Goal: Task Accomplishment & Management: Manage account settings

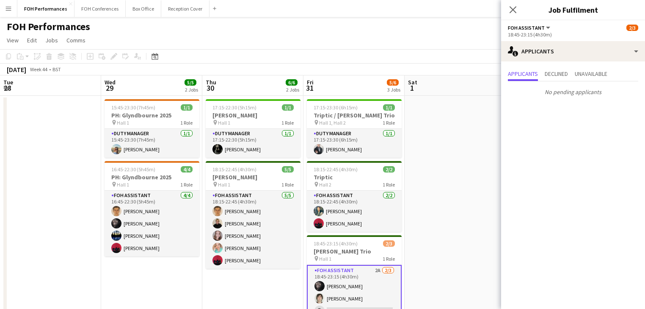
scroll to position [0, 381]
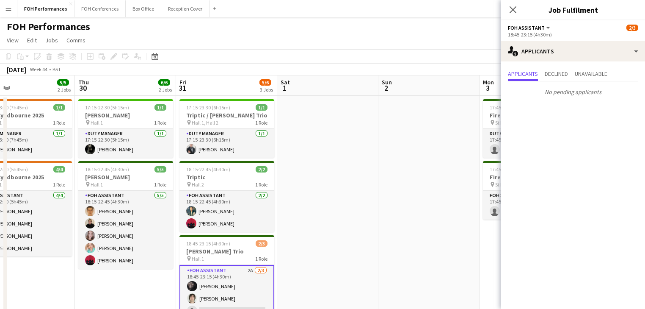
drag, startPoint x: 168, startPoint y: 152, endPoint x: 249, endPoint y: 158, distance: 81.9
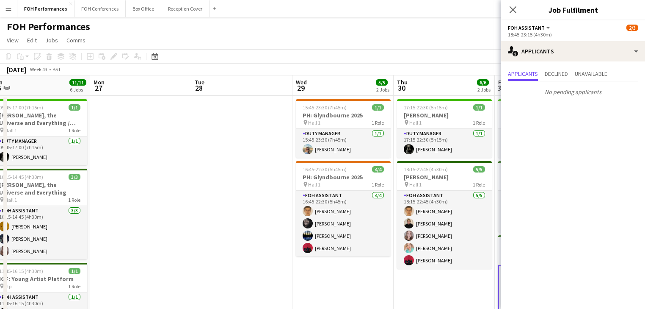
drag, startPoint x: 203, startPoint y: 172, endPoint x: 452, endPoint y: 158, distance: 249.3
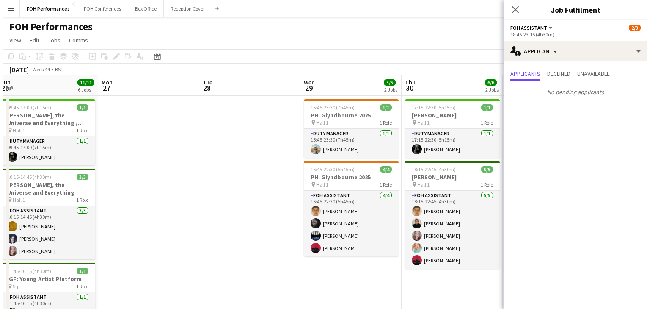
scroll to position [0, 249]
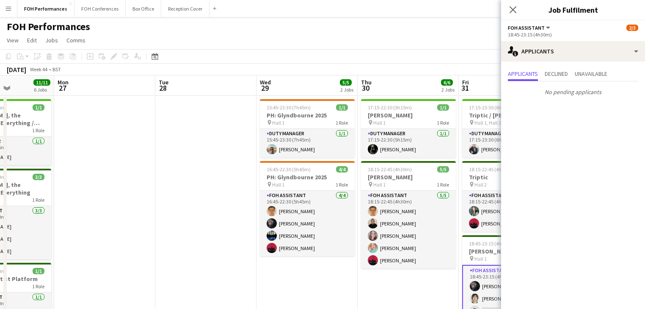
drag, startPoint x: 490, startPoint y: 166, endPoint x: 537, endPoint y: 163, distance: 47.1
click at [547, 164] on body "Menu Boards Boards Boards All jobs Status Workforce Workforce My Workforce Recr…" at bounding box center [322, 304] width 645 height 609
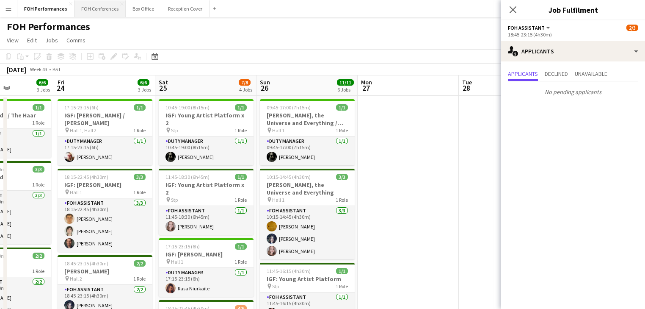
click at [96, 8] on button "FOH Conferences Close" at bounding box center [100, 8] width 51 height 17
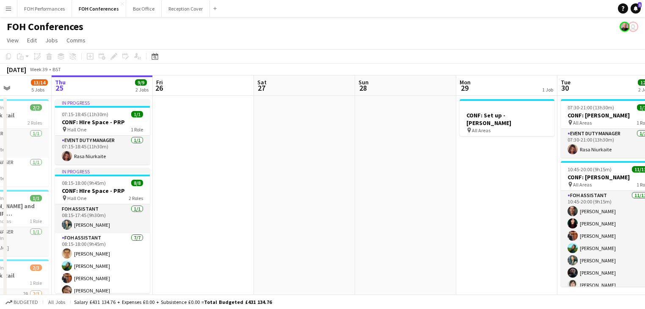
drag, startPoint x: 373, startPoint y: 156, endPoint x: 30, endPoint y: 156, distance: 342.9
click at [30, 156] on app-calendar-viewport "Mon 22 6/6 2 Jobs Tue 23 14/15 4 Jobs Wed 24 13/14 5 Jobs Thu 25 9/9 2 Jobs Fri…" at bounding box center [322, 313] width 645 height 477
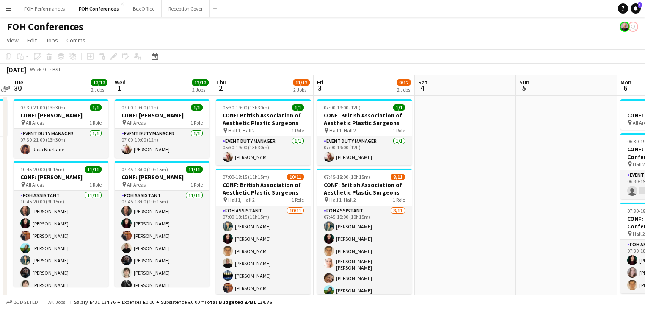
drag, startPoint x: 254, startPoint y: 189, endPoint x: 30, endPoint y: 145, distance: 227.8
click at [30, 145] on app-calendar-viewport "Sat 27 Sun 28 Mon 29 1 Job Tue 30 12/12 2 Jobs Wed 1 12/12 2 Jobs Thu 2 11/12 2…" at bounding box center [322, 313] width 645 height 477
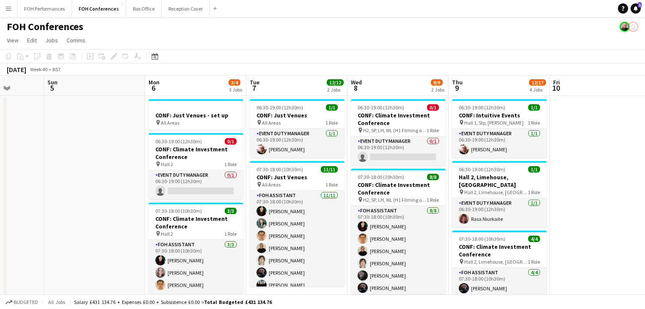
scroll to position [0, 381]
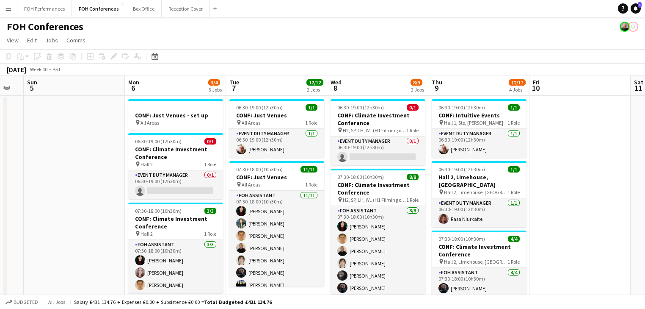
drag, startPoint x: 447, startPoint y: 218, endPoint x: 8, endPoint y: 154, distance: 443.7
click at [8, 154] on app-calendar-viewport "Wed 1 12/12 2 Jobs Thu 2 11/12 2 Jobs Fri 3 9/12 2 Jobs Sat 4 Sun 5 Mon 6 3/4 3…" at bounding box center [322, 313] width 645 height 477
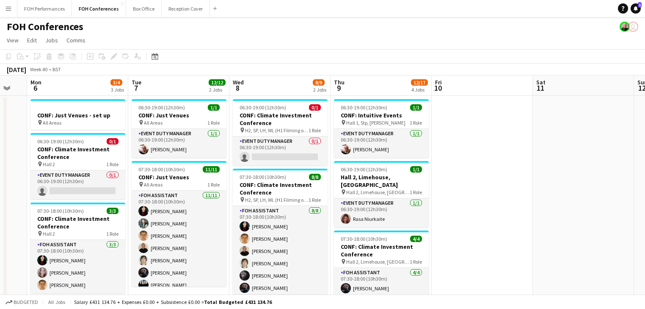
scroll to position [0, 378]
drag, startPoint x: 557, startPoint y: 193, endPoint x: 463, endPoint y: 193, distance: 94.4
click at [463, 193] on app-calendar-viewport "Thu 2 11/12 2 Jobs Fri 3 9/12 2 Jobs Sat 4 Sun 5 Mon 6 3/4 3 Jobs Tue 7 12/12 2…" at bounding box center [322, 313] width 645 height 477
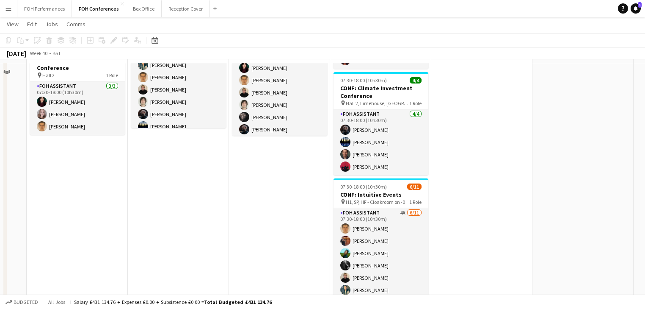
scroll to position [180, 0]
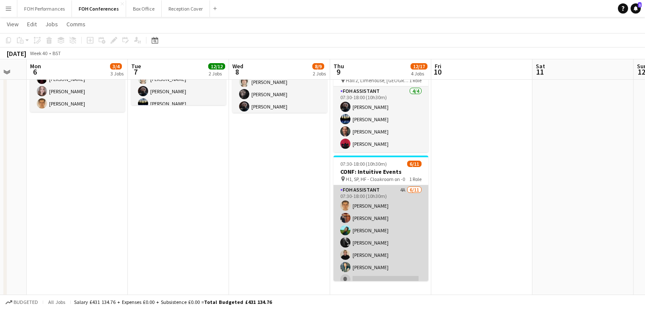
click at [374, 234] on app-card-role "FOH Assistant 4A [DATE] 07:30-18:00 (10h30m) [PERSON_NAME] [PERSON_NAME] [PERSO…" at bounding box center [381, 261] width 95 height 152
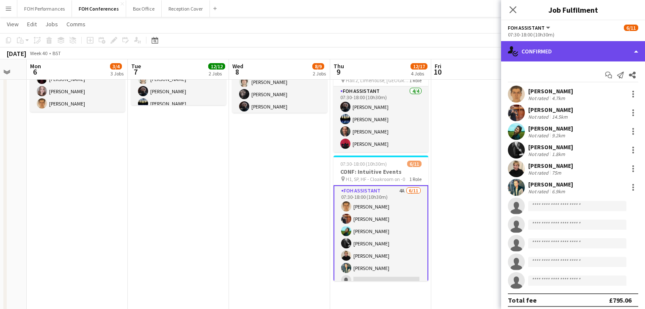
click at [569, 52] on div "single-neutral-actions-check-2 Confirmed" at bounding box center [573, 51] width 144 height 20
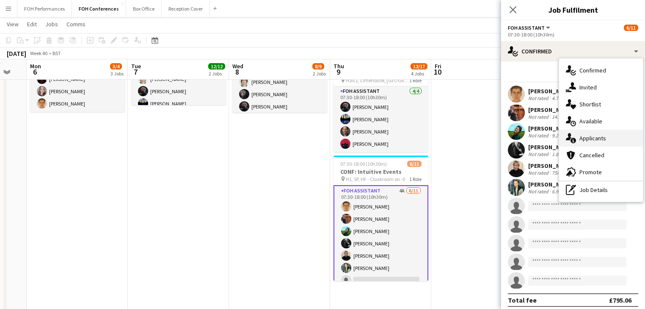
click at [593, 138] on span "Applicants" at bounding box center [593, 138] width 27 height 8
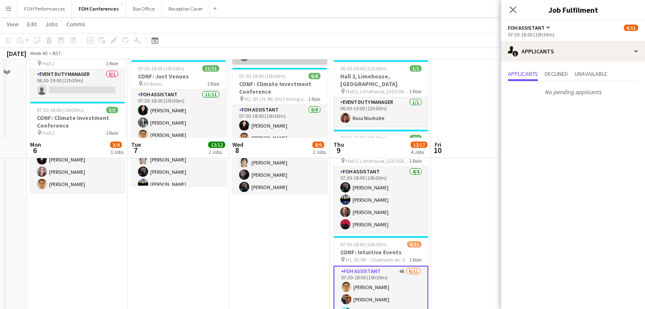
scroll to position [0, 0]
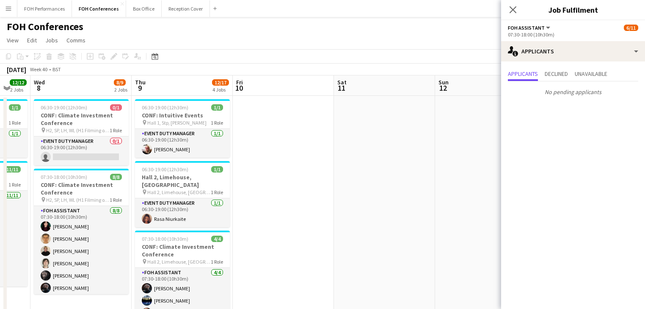
drag, startPoint x: 432, startPoint y: 190, endPoint x: 47, endPoint y: 152, distance: 386.2
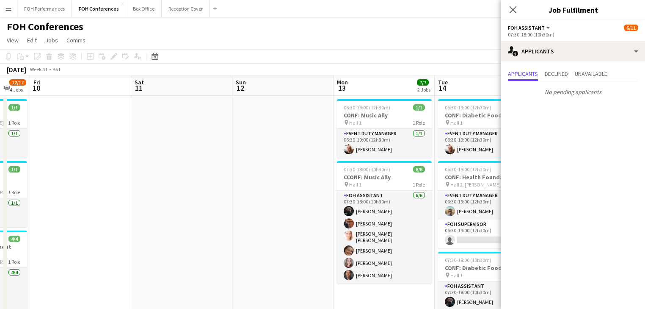
scroll to position [0, 217]
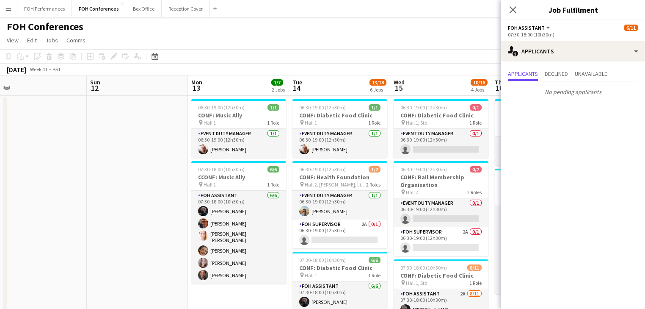
drag, startPoint x: 216, startPoint y: 160, endPoint x: -166, endPoint y: 88, distance: 388.5
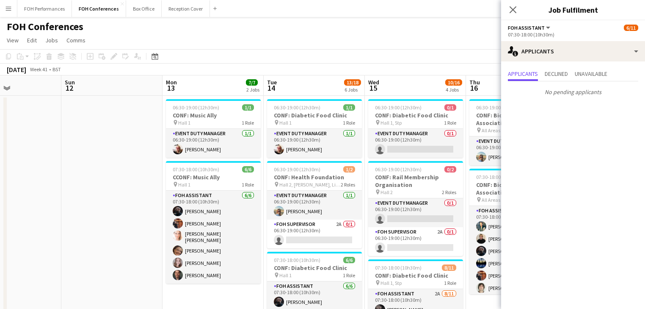
scroll to position [0, 278]
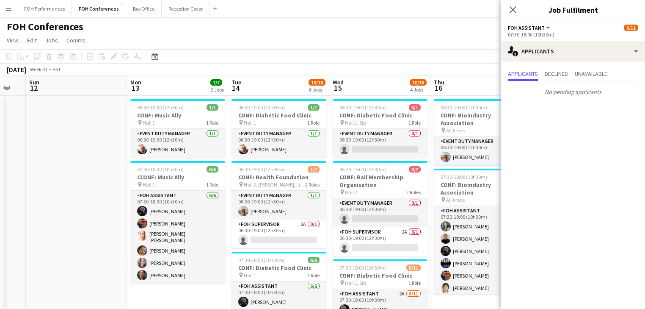
drag, startPoint x: 66, startPoint y: 137, endPoint x: -67, endPoint y: 113, distance: 135.5
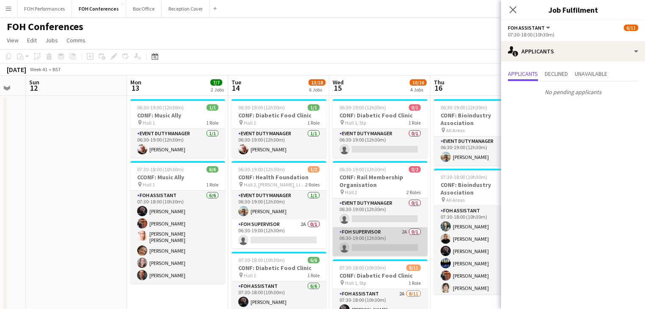
click at [364, 239] on app-card-role "FOH Supervisor 2A 0/1 06:30-19:00 (12h30m) single-neutral-actions" at bounding box center [380, 241] width 95 height 29
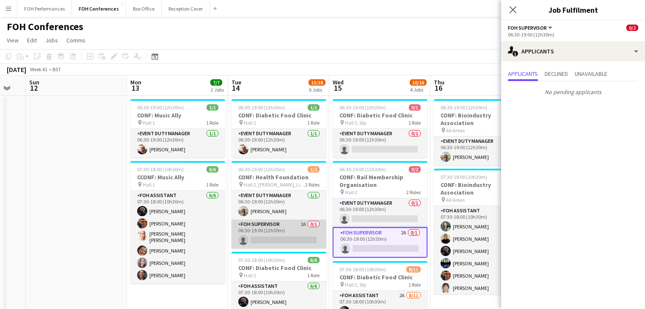
click at [290, 235] on app-card-role "FOH Supervisor 2A 0/1 06:30-19:00 (12h30m) single-neutral-actions" at bounding box center [279, 233] width 95 height 29
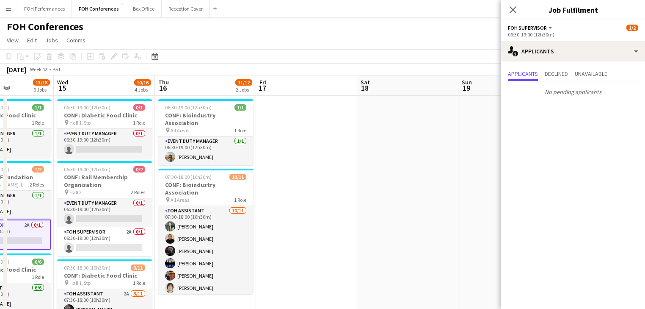
scroll to position [0, 386]
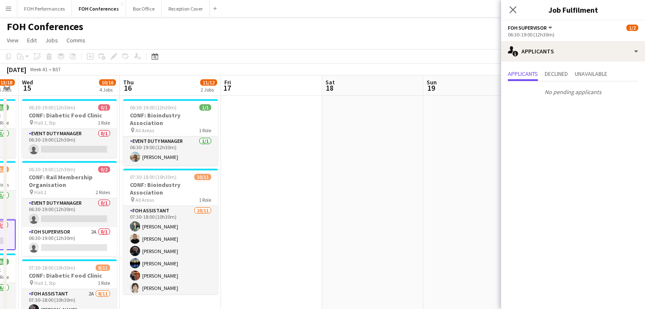
drag, startPoint x: 370, startPoint y: 217, endPoint x: 59, endPoint y: 159, distance: 315.7
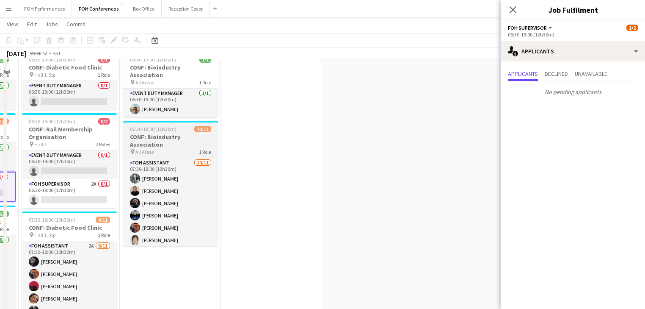
scroll to position [0, 0]
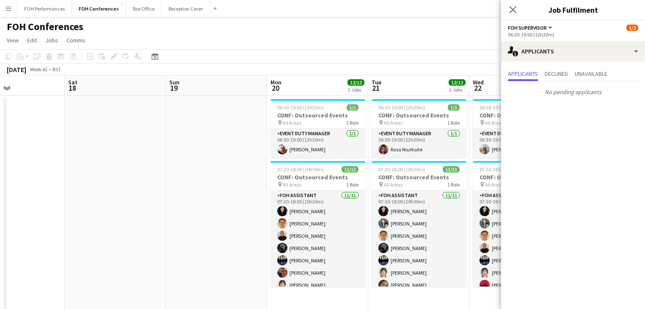
drag, startPoint x: 128, startPoint y: 167, endPoint x: 2, endPoint y: 147, distance: 127.8
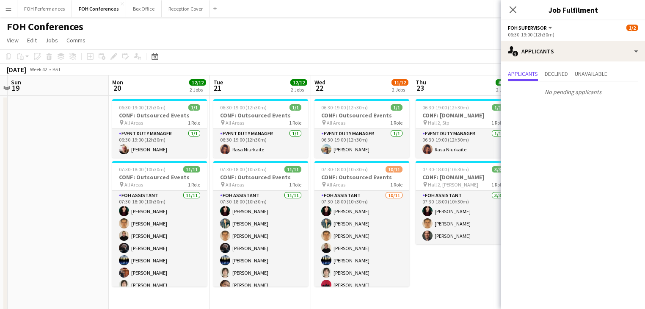
drag, startPoint x: -39, startPoint y: 118, endPoint x: 97, endPoint y: 136, distance: 137.2
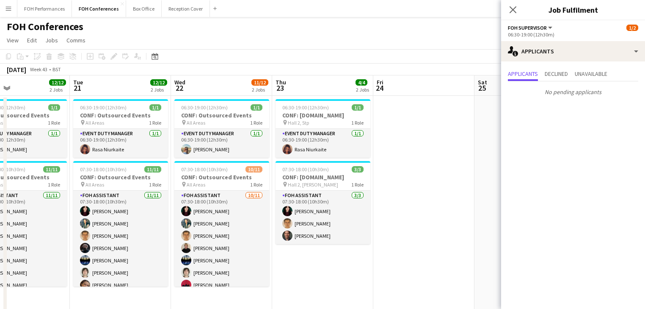
drag, startPoint x: 134, startPoint y: 149, endPoint x: 39, endPoint y: 138, distance: 95.4
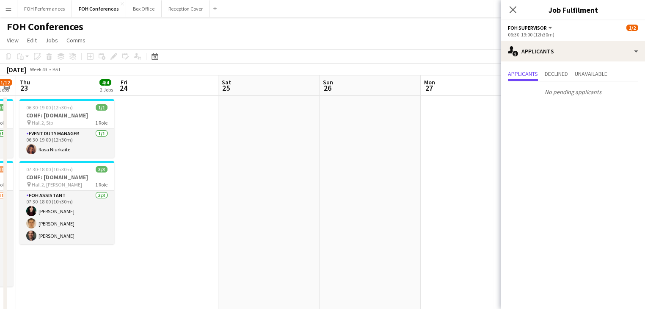
drag, startPoint x: 253, startPoint y: 171, endPoint x: 10, endPoint y: 136, distance: 245.0
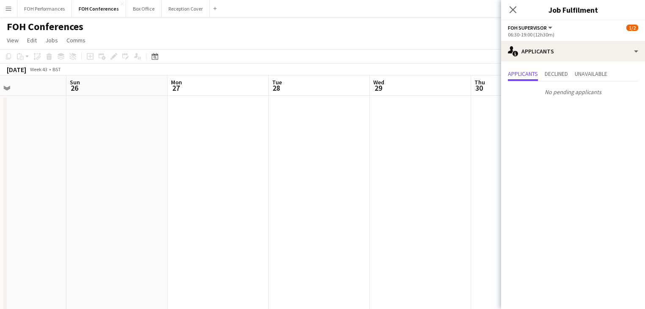
drag, startPoint x: 164, startPoint y: 151, endPoint x: -56, endPoint y: 119, distance: 222.0
drag, startPoint x: -39, startPoint y: 122, endPoint x: -73, endPoint y: 116, distance: 34.3
drag, startPoint x: 262, startPoint y: 180, endPoint x: 61, endPoint y: 150, distance: 203.3
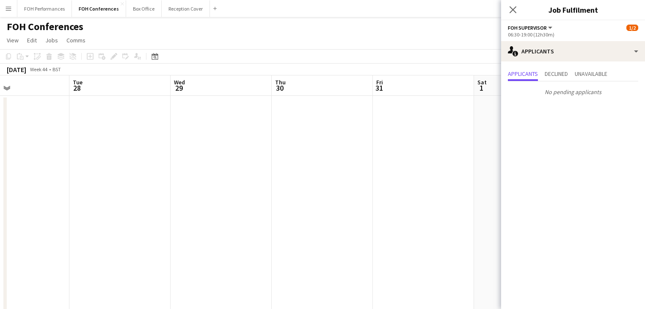
drag, startPoint x: 230, startPoint y: 170, endPoint x: 102, endPoint y: 147, distance: 129.9
drag, startPoint x: 63, startPoint y: 118, endPoint x: 48, endPoint y: 110, distance: 16.9
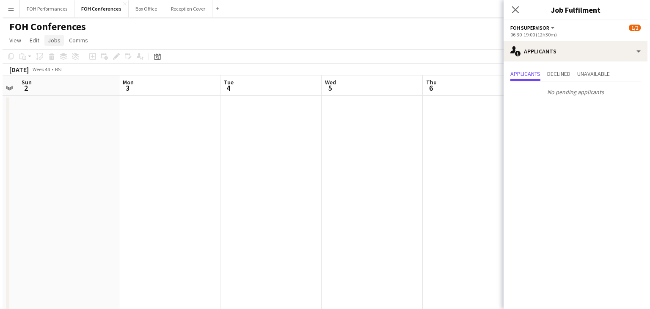
scroll to position [0, 301]
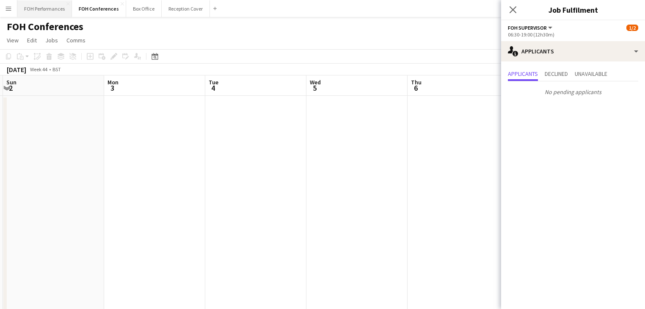
click at [50, 12] on button "FOH Performances Close" at bounding box center [44, 8] width 55 height 17
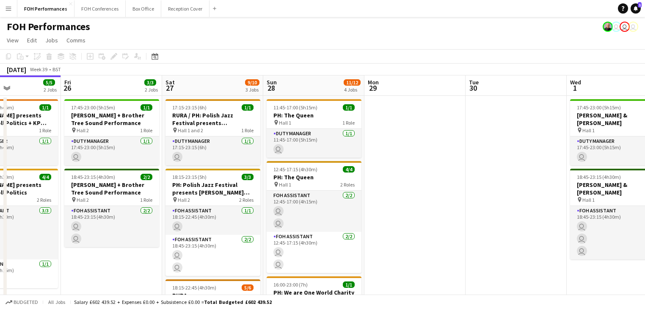
click at [32, 94] on app-calendar-viewport "Mon 22 1/1 1 Job Tue 23 Wed 24 Thu 25 5/5 2 Jobs Fri 26 3/3 2 Jobs Sat 27 9/10 …" at bounding box center [322, 282] width 645 height 414
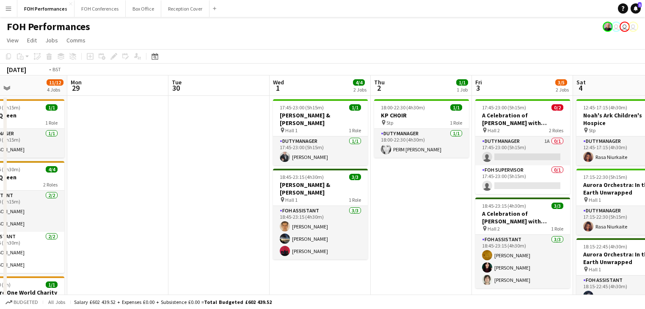
drag, startPoint x: 430, startPoint y: 160, endPoint x: -3, endPoint y: 91, distance: 438.5
click at [0, 91] on html "Menu Boards Boards Boards All jobs Status Workforce Workforce My Workforce Recr…" at bounding box center [322, 252] width 645 height 504
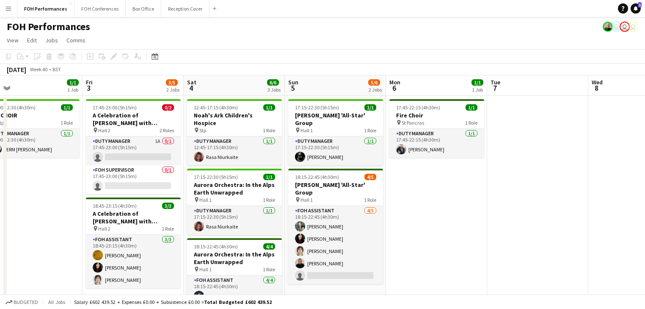
drag, startPoint x: 474, startPoint y: 163, endPoint x: 121, endPoint y: 117, distance: 356.5
click at [121, 117] on app-calendar-viewport "Sun 28 11/12 4 Jobs Mon 29 Tue 30 Wed 1 4/4 2 Jobs Thu 2 1/1 1 Job Fri 3 3/5 2 …" at bounding box center [322, 282] width 645 height 414
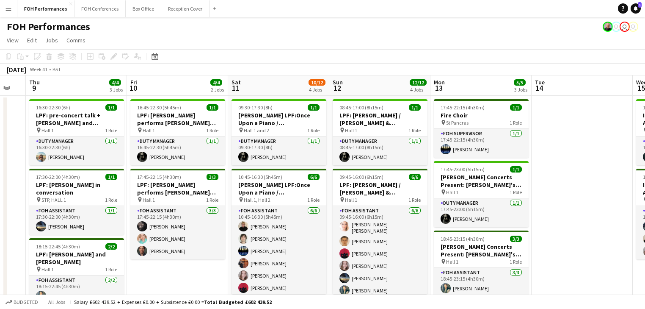
drag, startPoint x: 456, startPoint y: 169, endPoint x: 80, endPoint y: 90, distance: 384.2
click at [80, 90] on app-calendar-viewport "Mon 6 1/1 1 Job Tue 7 Wed 8 Thu 9 4/4 3 Jobs Fri 10 4/4 2 Jobs Sat 11 10/12 4 J…" at bounding box center [322, 282] width 645 height 414
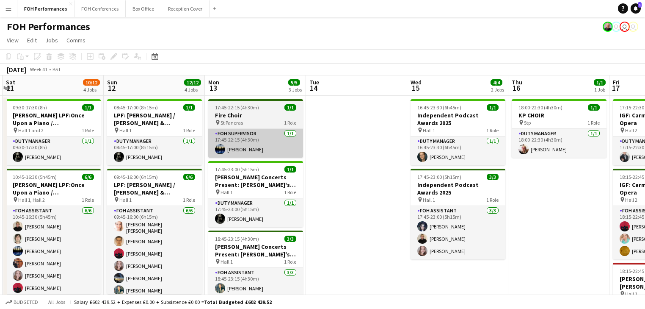
drag, startPoint x: 435, startPoint y: 166, endPoint x: 232, endPoint y: 149, distance: 203.5
click at [215, 149] on app-calendar-viewport "Wed 8 Thu 9 4/4 3 Jobs Fri 10 4/4 2 Jobs Sat 11 10/12 4 Jobs Sun 12 12/12 4 Job…" at bounding box center [322, 282] width 645 height 414
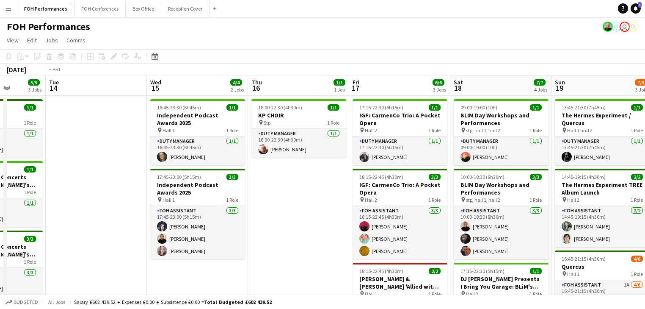
drag, startPoint x: 276, startPoint y: 157, endPoint x: 184, endPoint y: 141, distance: 93.3
click at [184, 141] on app-calendar-viewport "Fri 10 4/4 2 Jobs Sat 11 10/12 4 Jobs Sun 12 12/12 4 Jobs Mon 13 5/5 3 Jobs Tue…" at bounding box center [322, 282] width 645 height 414
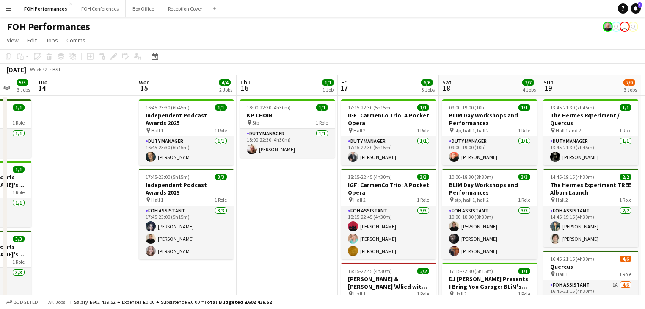
drag, startPoint x: 400, startPoint y: 173, endPoint x: 254, endPoint y: 144, distance: 149.3
click at [254, 144] on app-calendar-viewport "Sat 11 10/12 4 Jobs Sun 12 12/12 4 Jobs Mon 13 5/5 3 Jobs Tue 14 Wed 15 4/4 2 J…" at bounding box center [322, 282] width 645 height 414
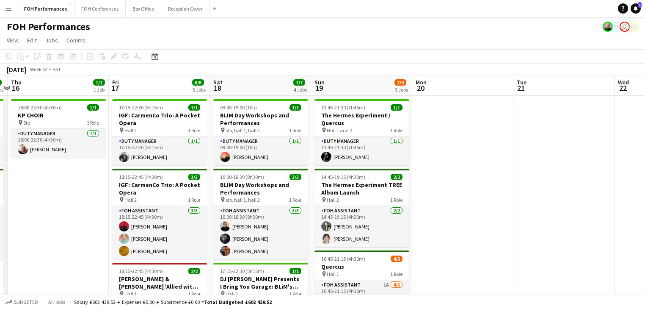
scroll to position [0, 328]
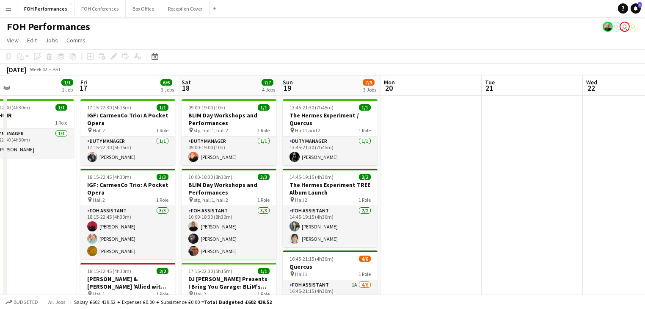
drag, startPoint x: 487, startPoint y: 176, endPoint x: 441, endPoint y: 173, distance: 46.2
click at [441, 173] on app-calendar-viewport "Mon 13 5/5 3 Jobs Tue 14 Wed 15 4/4 2 Jobs Thu 16 1/1 1 Job Fri 17 6/6 3 Jobs S…" at bounding box center [322, 282] width 645 height 414
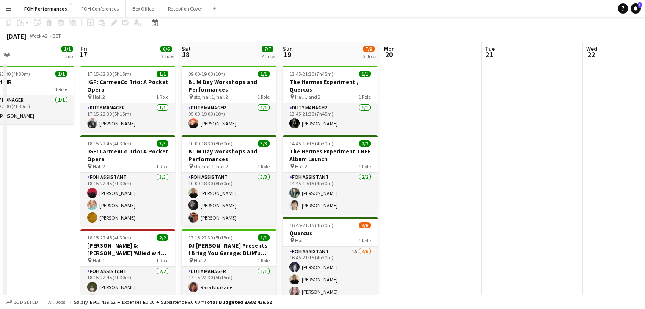
scroll to position [0, 0]
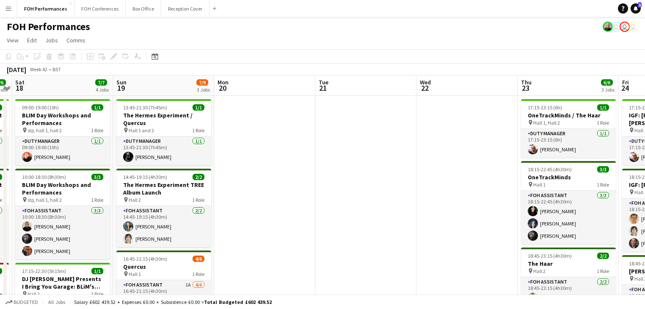
drag, startPoint x: 429, startPoint y: 168, endPoint x: 86, endPoint y: 116, distance: 346.3
click at [86, 116] on app-calendar-viewport "Wed 15 4/4 2 Jobs Thu 16 1/1 1 Job Fri 17 6/6 3 Jobs Sat 18 7/7 4 Jobs Sun 19 7…" at bounding box center [322, 282] width 645 height 414
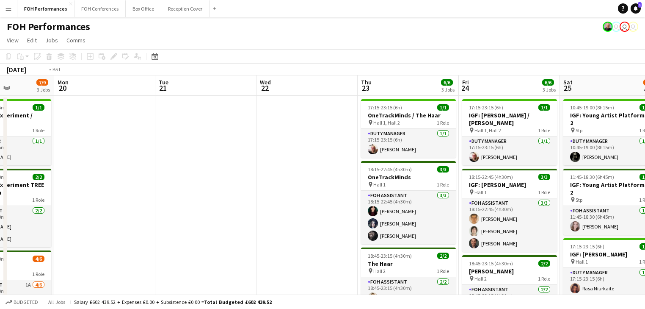
scroll to position [0, 327]
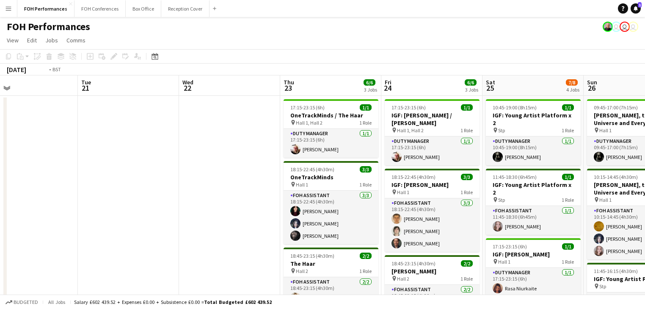
drag, startPoint x: 302, startPoint y: 162, endPoint x: 89, endPoint y: 110, distance: 219.1
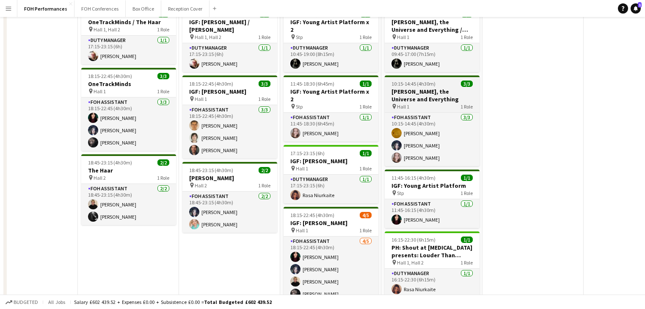
scroll to position [0, 0]
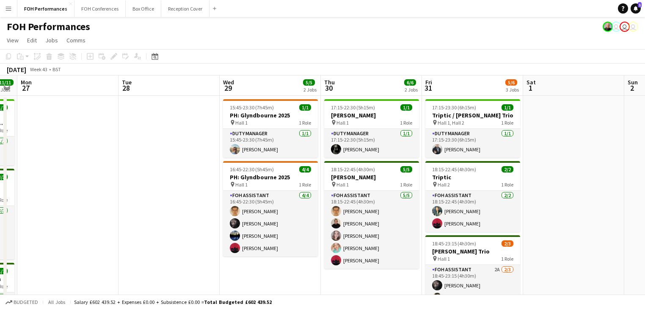
drag, startPoint x: 510, startPoint y: 169, endPoint x: 45, endPoint y: 91, distance: 471.4
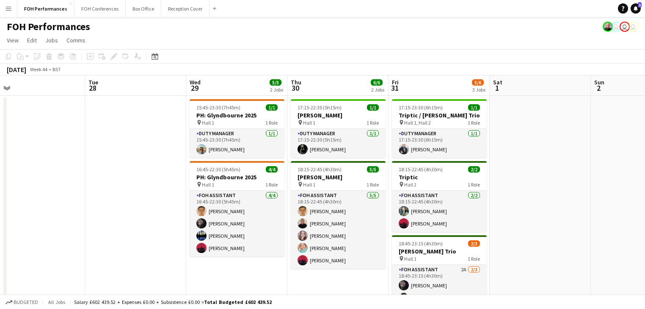
scroll to position [0, 367]
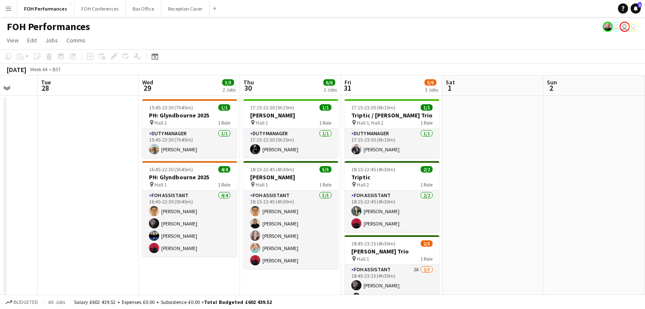
drag
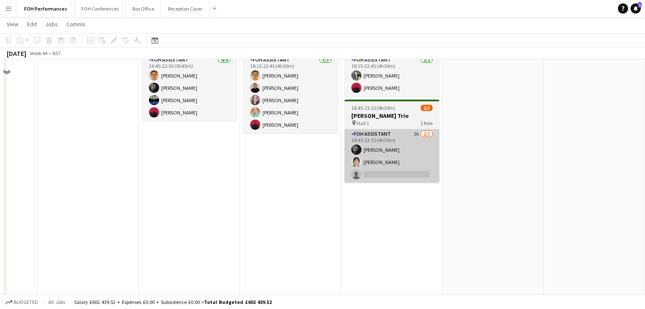
scroll to position [135, 0]
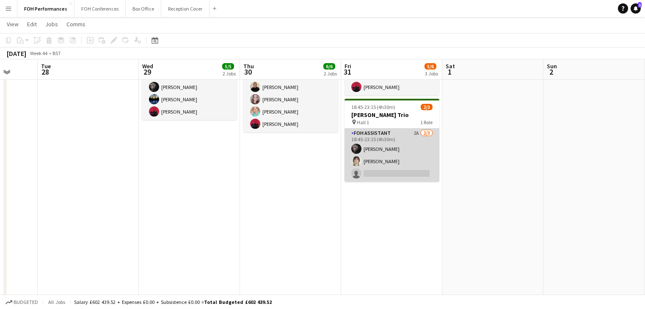
click at [376, 171] on app-card-role "FOH Assistant 2A [DATE] 18:45-23:15 (4h30m) [PERSON_NAME] [PERSON_NAME] single-…" at bounding box center [392, 154] width 95 height 53
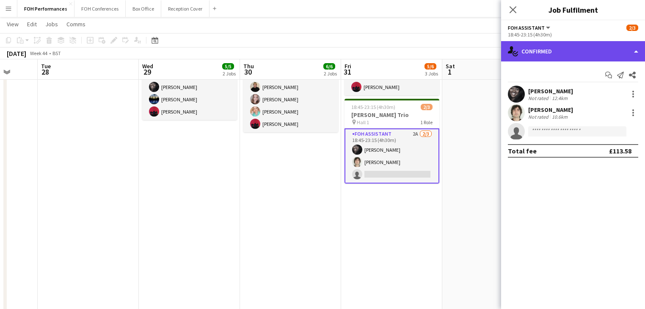
click at [564, 51] on div "single-neutral-actions-check-2 Confirmed" at bounding box center [573, 51] width 144 height 20
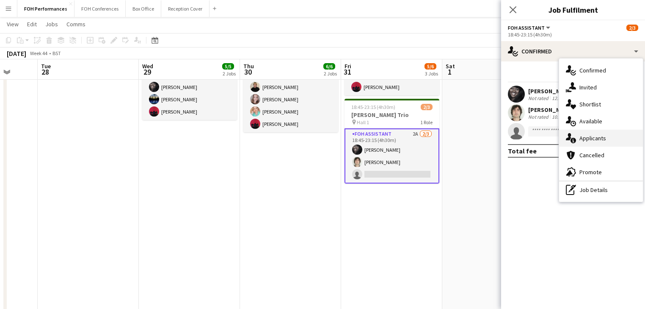
click at [598, 139] on span "Applicants" at bounding box center [593, 138] width 27 height 8
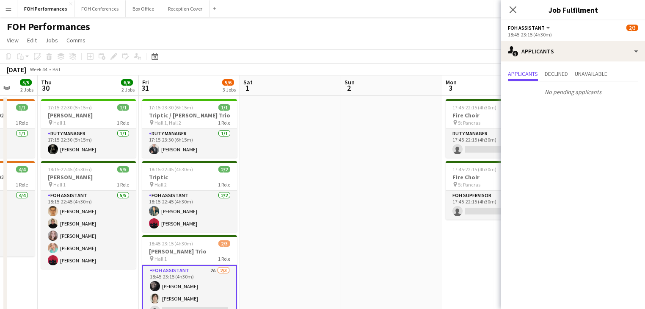
scroll to position [0, 299]
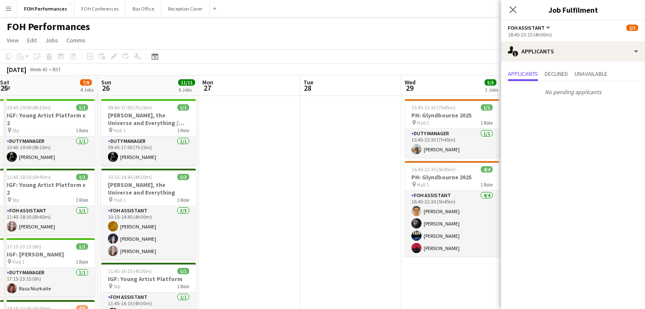
click at [511, 182] on body "Menu Boards Boards Boards All jobs Status Workforce Workforce My Workforce Recr…" at bounding box center [322, 304] width 645 height 609
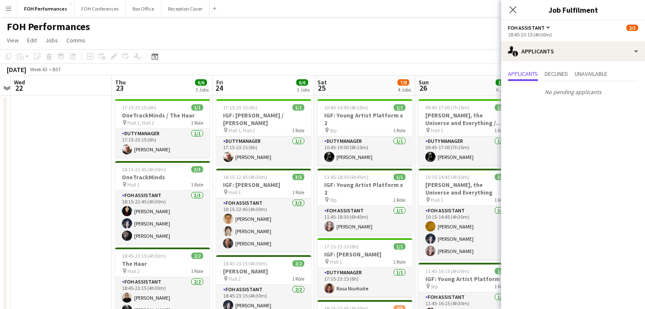
scroll to position [0, 188]
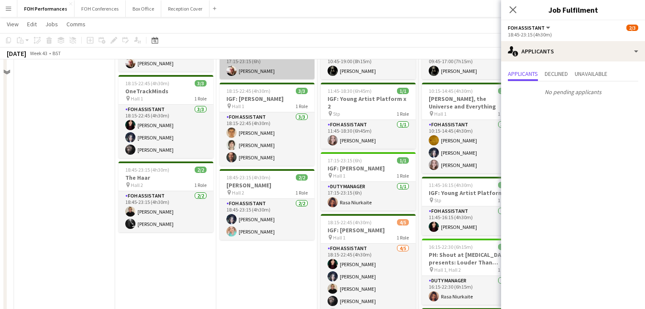
scroll to position [0, 0]
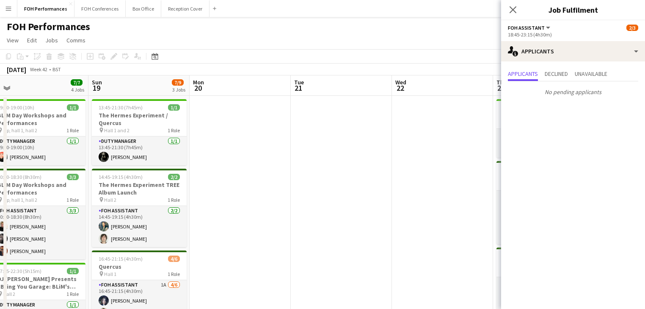
click at [547, 176] on body "Menu Boards Boards Boards All jobs Status Workforce Workforce My Workforce Recr…" at bounding box center [322, 304] width 645 height 609
